Goal: Understand process/instructions: Learn about a topic

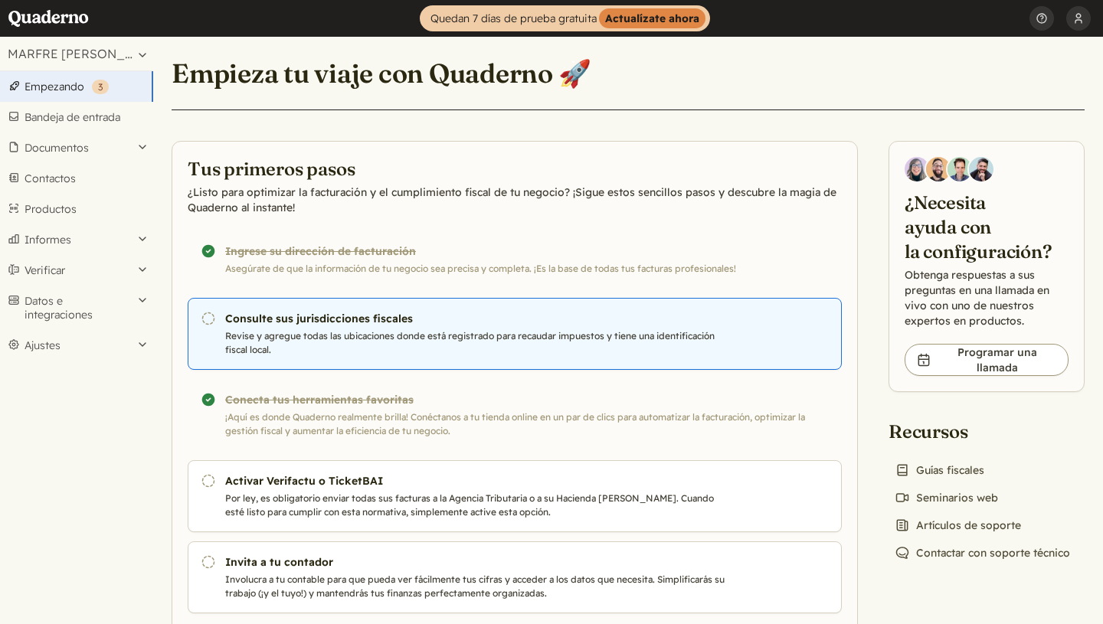
click at [320, 319] on font "Consulte sus jurisdicciones fiscales" at bounding box center [319, 319] width 188 height 14
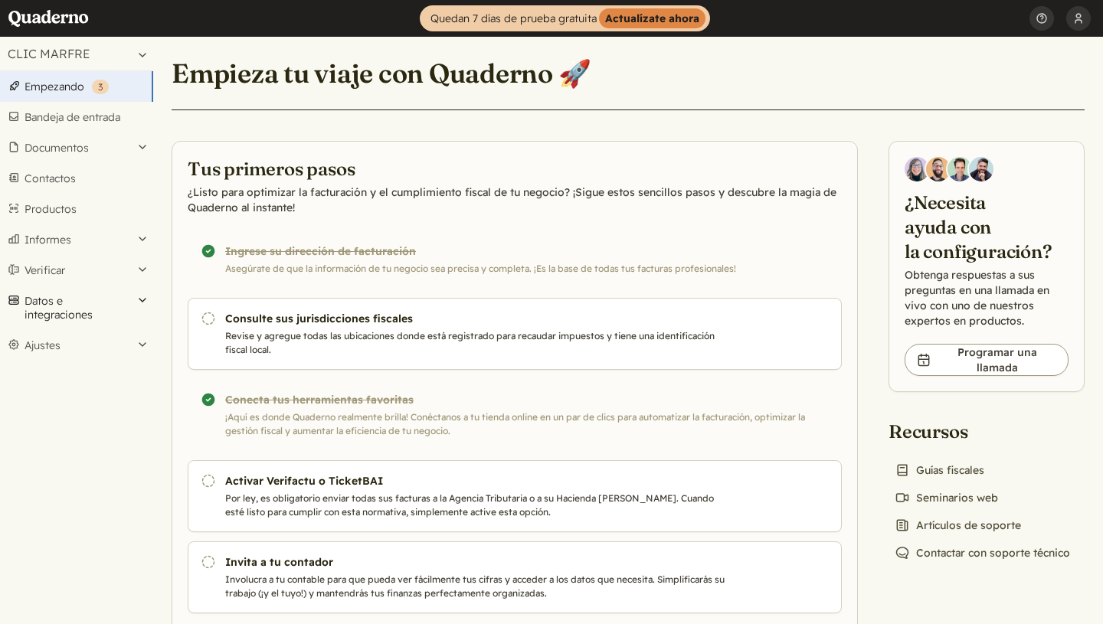
click at [139, 306] on button "Datos e integraciones" at bounding box center [76, 308] width 153 height 44
click at [77, 419] on button "Ajustes" at bounding box center [76, 417] width 153 height 31
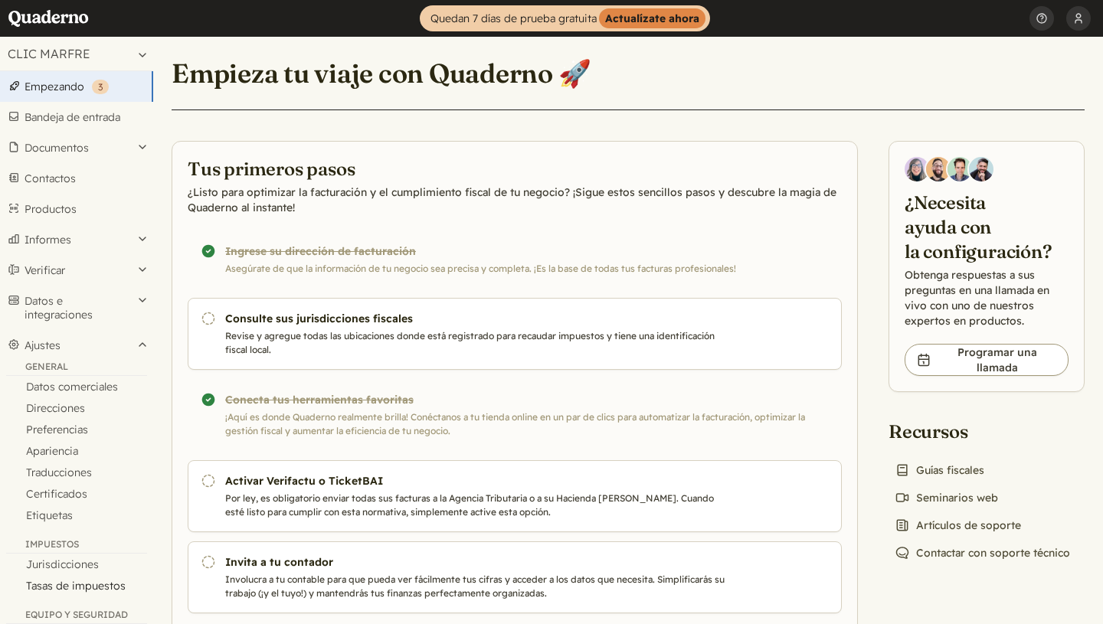
click at [77, 588] on font "Tasas de impuestos" at bounding box center [76, 586] width 100 height 14
